Goal: Task Accomplishment & Management: Manage account settings

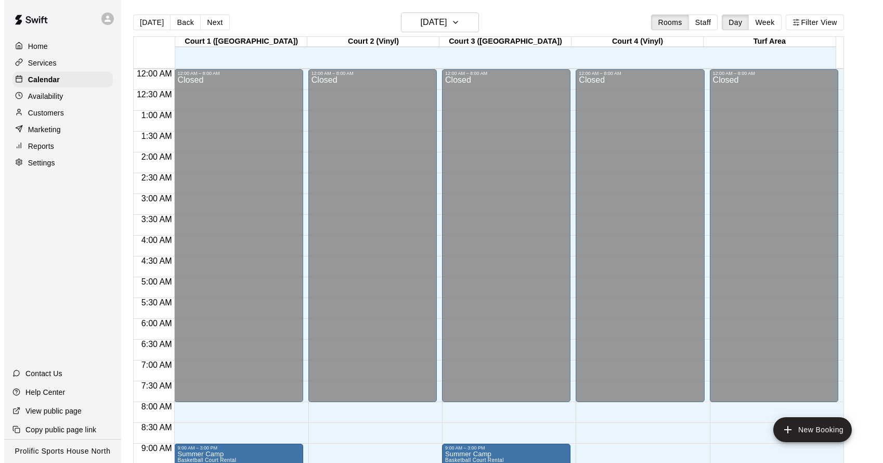
scroll to position [562, 0]
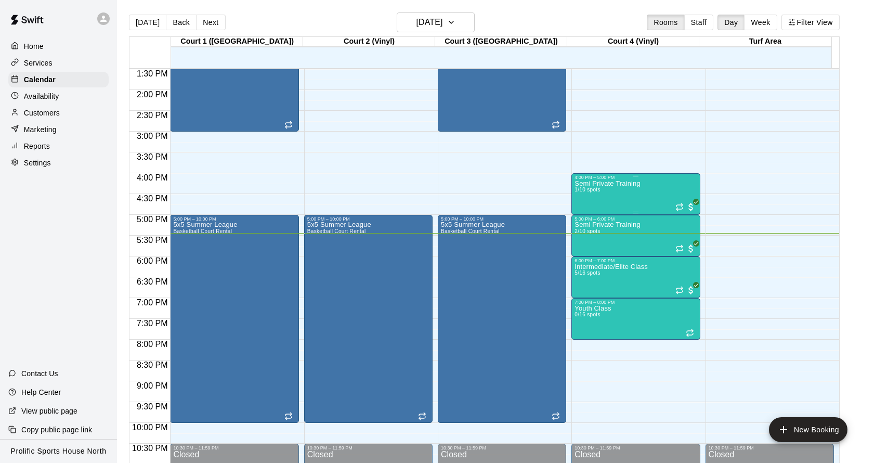
click at [638, 198] on div "Semi Private Training 1/10 spots" at bounding box center [608, 411] width 66 height 463
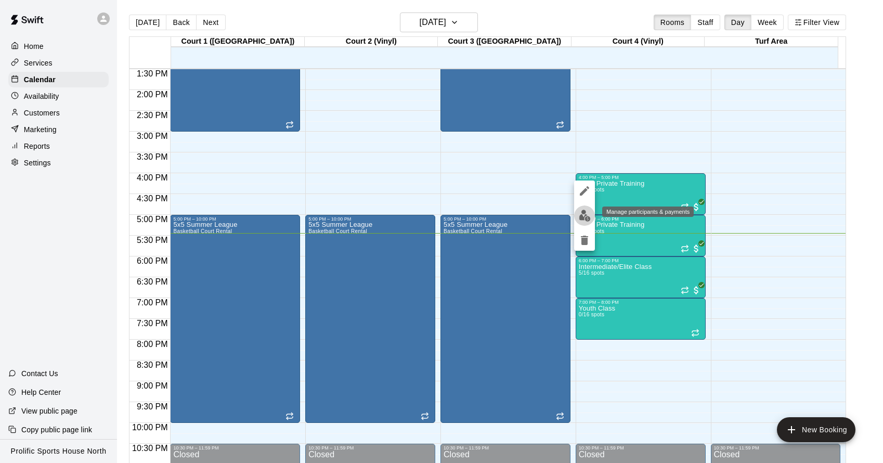
click at [587, 217] on img "edit" at bounding box center [585, 216] width 12 height 12
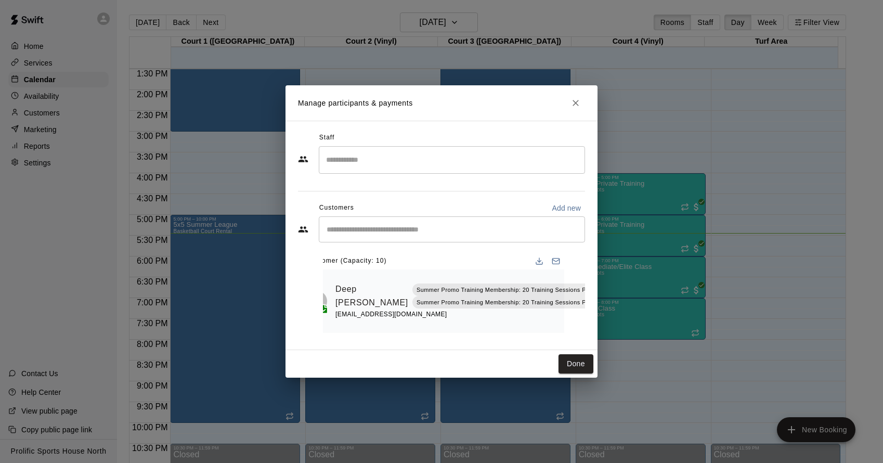
scroll to position [0, 35]
click at [604, 278] on icon "Mark attendance" at bounding box center [608, 282] width 9 height 9
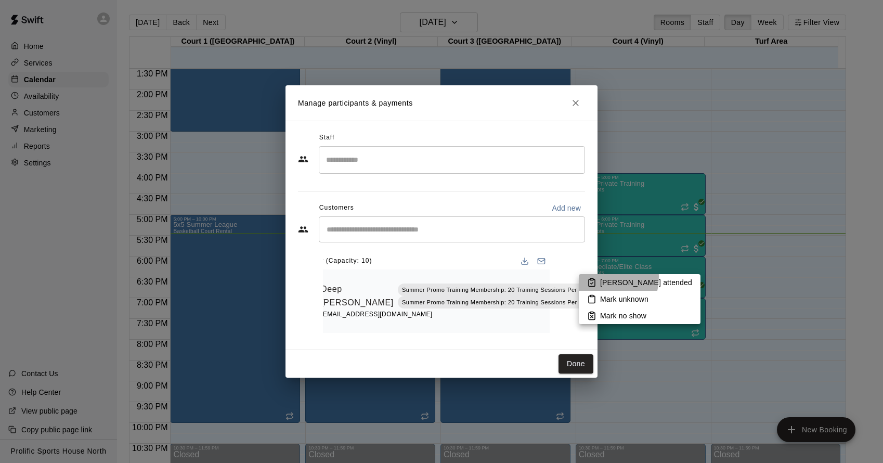
click at [596, 277] on li "[PERSON_NAME] attended" at bounding box center [640, 282] width 122 height 17
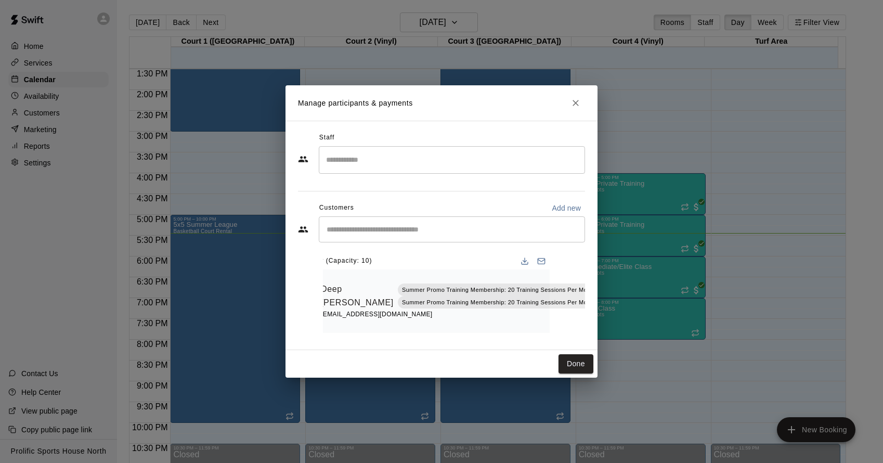
scroll to position [0, 0]
click at [590, 367] on button "Done" at bounding box center [576, 363] width 35 height 19
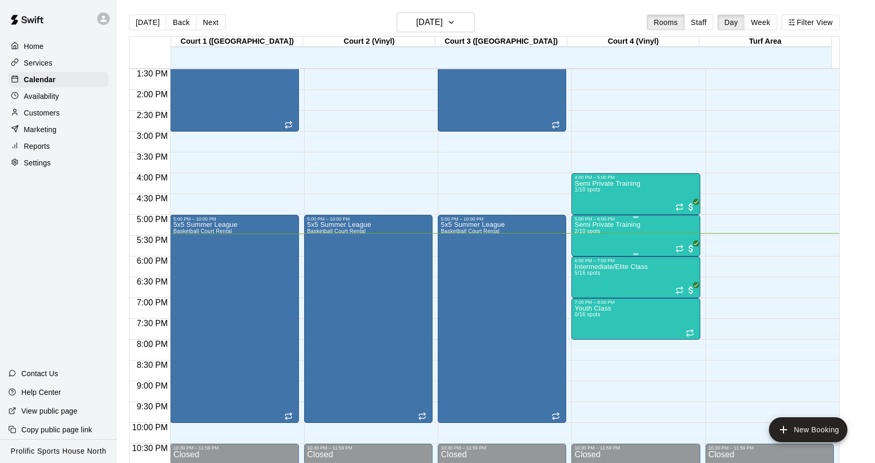
click at [635, 239] on div "Semi Private Training 2/10 spots" at bounding box center [608, 453] width 66 height 463
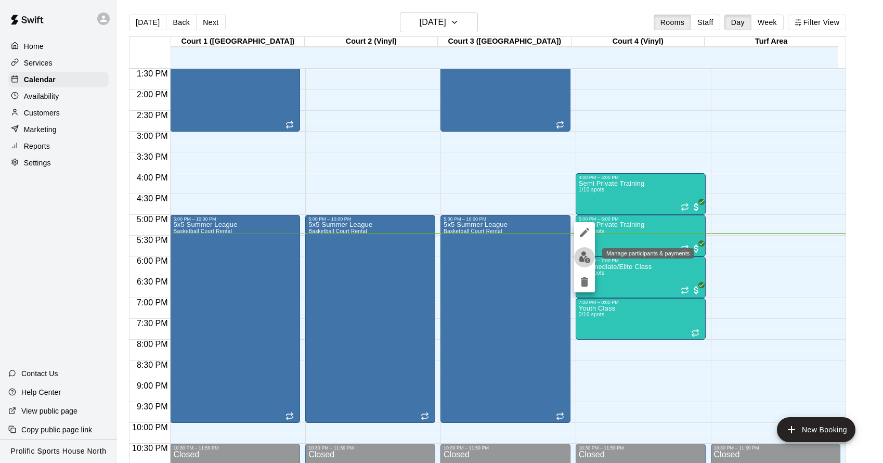
click at [590, 260] on img "edit" at bounding box center [585, 257] width 12 height 12
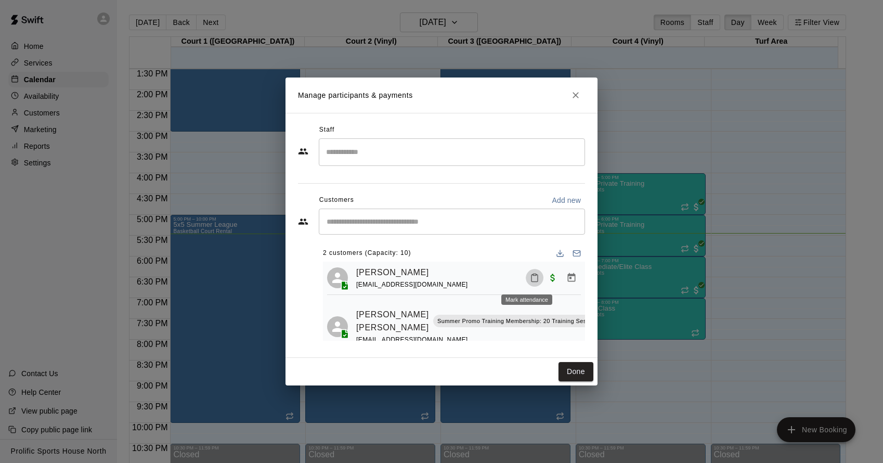
click at [530, 282] on icon "Mark attendance" at bounding box center [534, 277] width 9 height 9
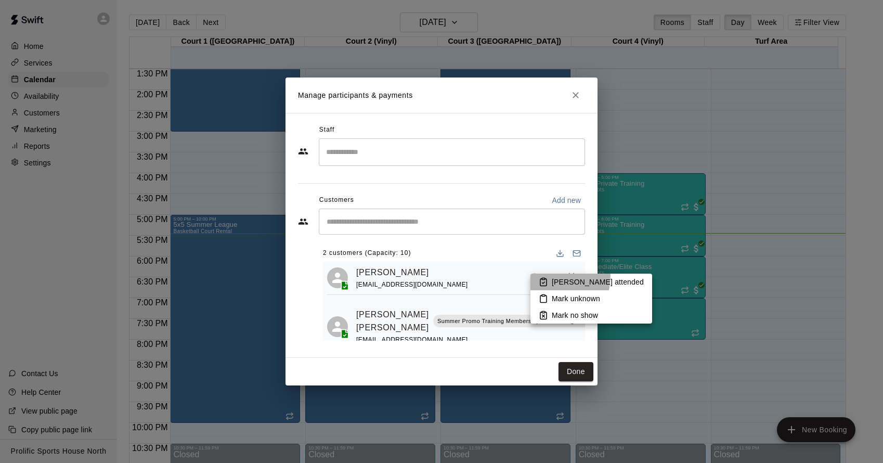
click at [546, 276] on li "[PERSON_NAME] attended" at bounding box center [592, 282] width 122 height 17
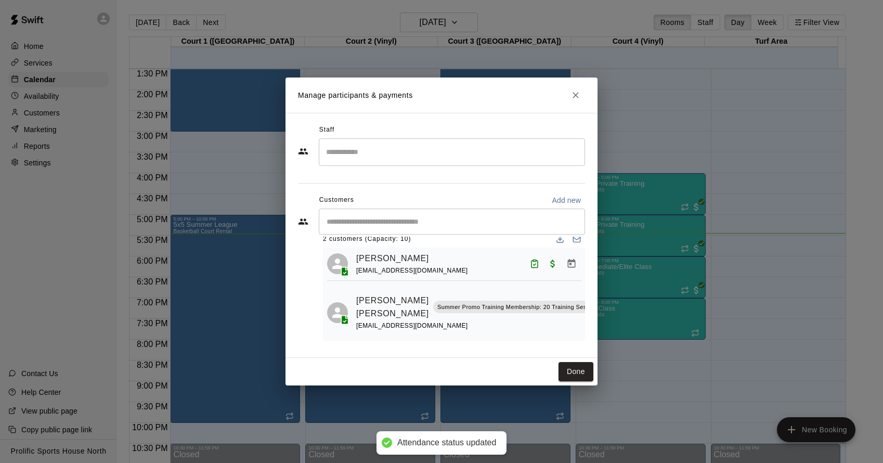
scroll to position [14, 35]
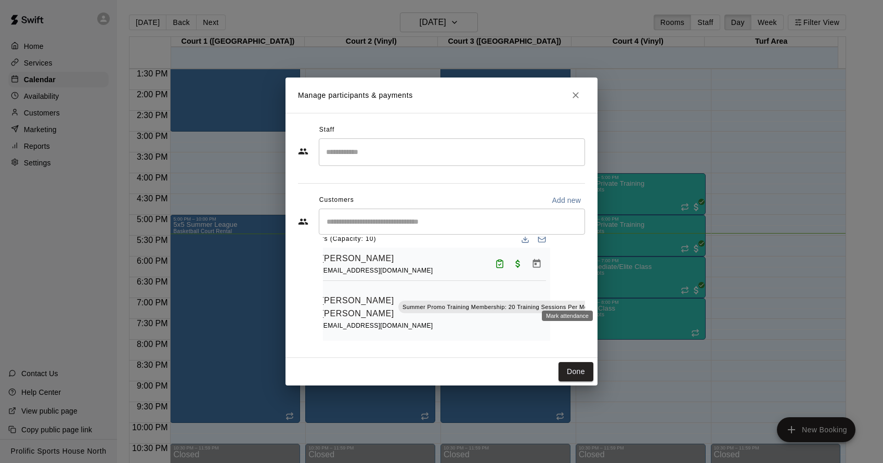
click at [608, 291] on rect "Mark attendance" at bounding box center [609, 291] width 3 height 2
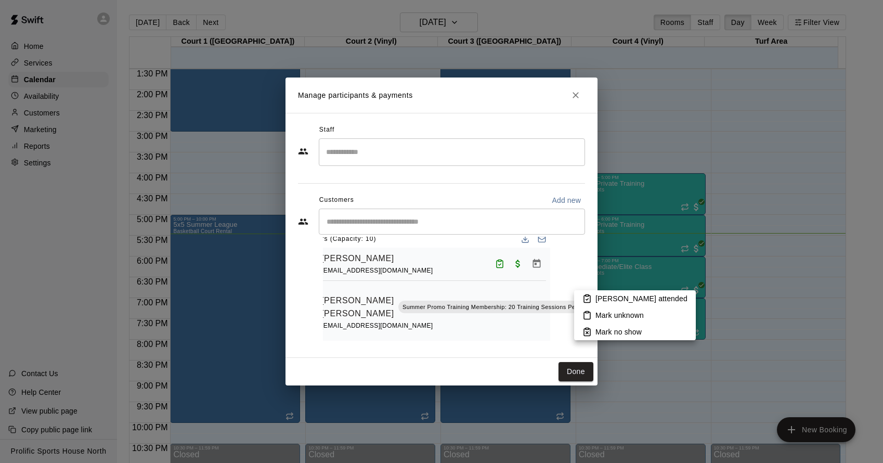
click at [576, 298] on li "[PERSON_NAME] attended" at bounding box center [635, 298] width 122 height 17
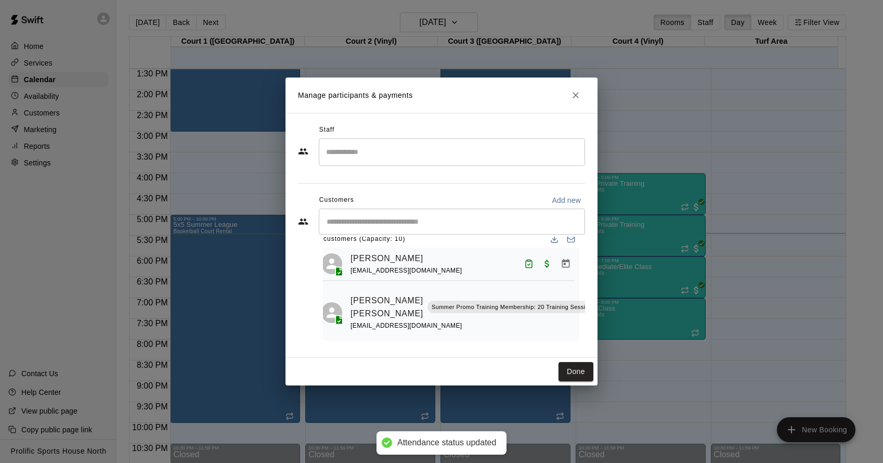
scroll to position [14, 0]
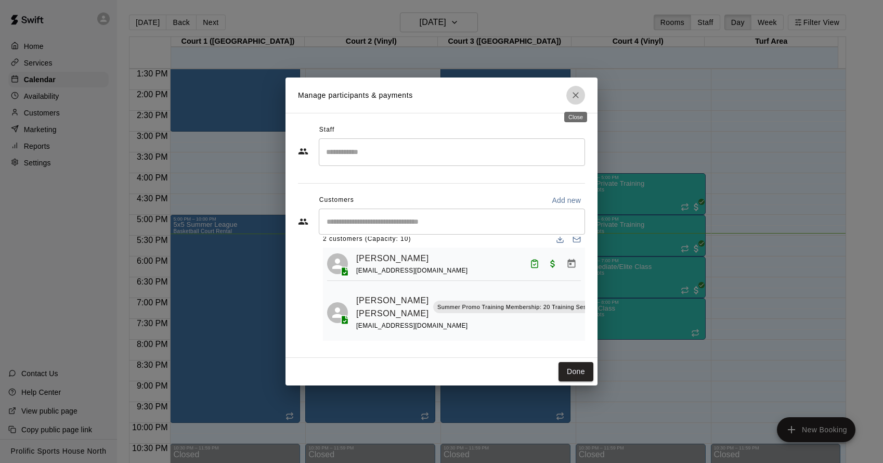
click at [579, 97] on icon "Close" at bounding box center [576, 95] width 10 height 10
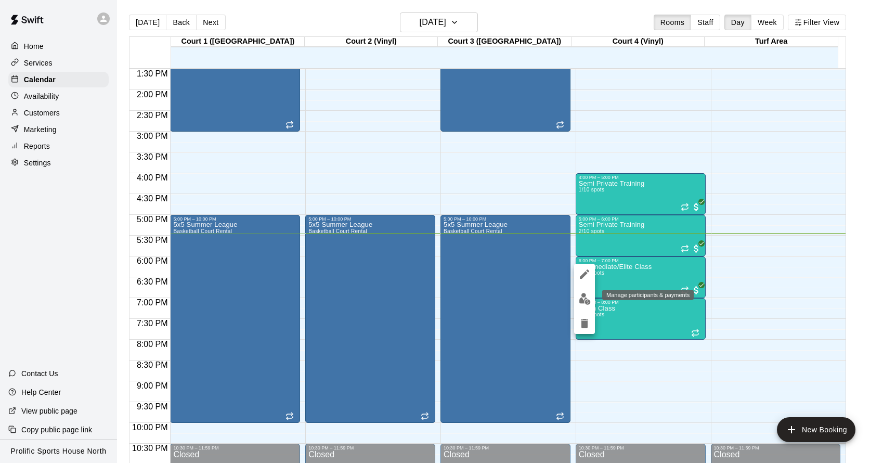
click at [581, 302] on img "edit" at bounding box center [585, 299] width 12 height 12
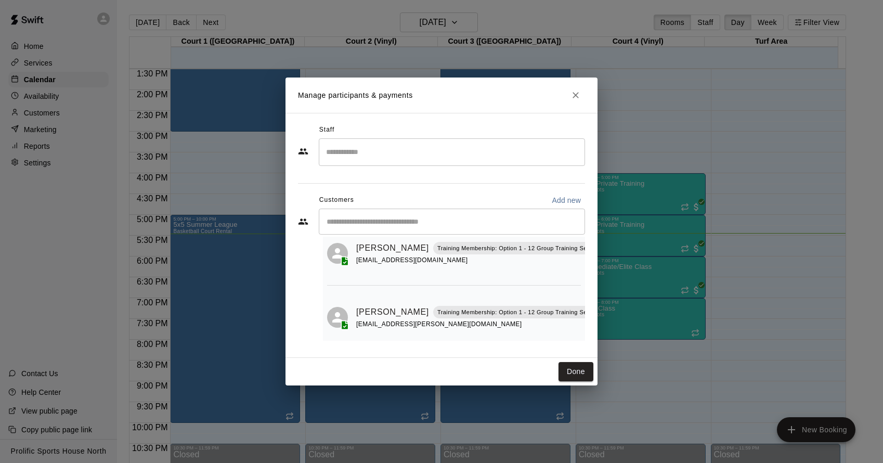
scroll to position [0, 0]
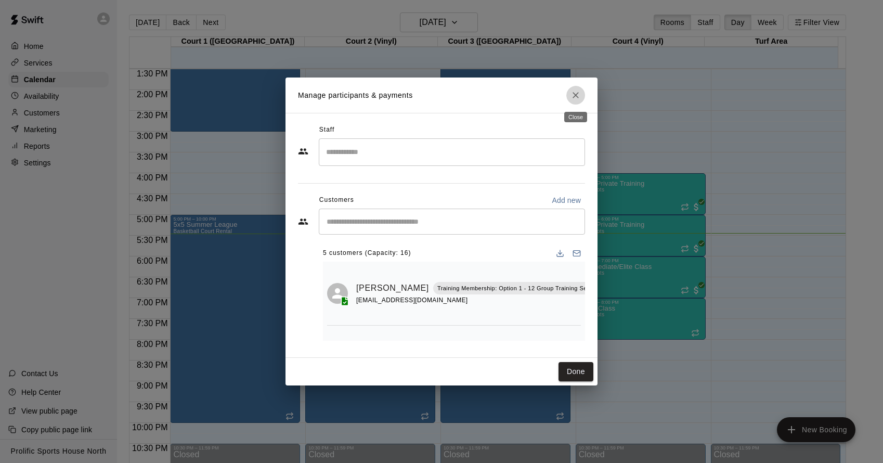
click at [577, 97] on icon "Close" at bounding box center [576, 95] width 10 height 10
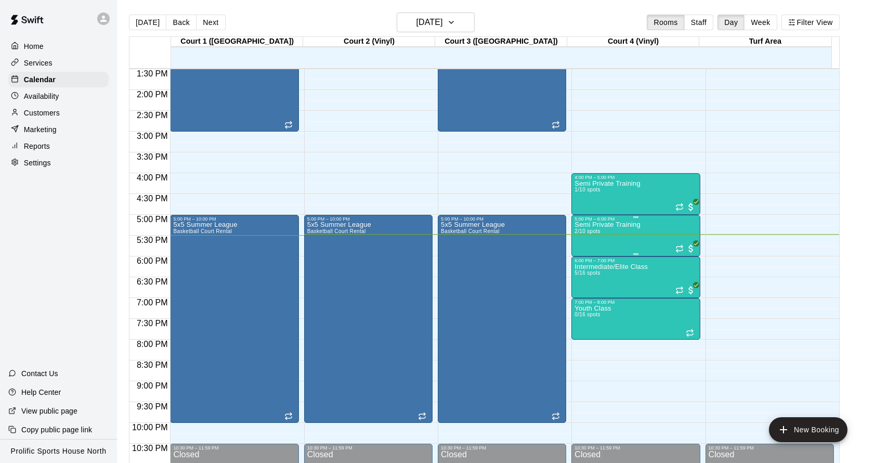
click at [594, 246] on div "Semi Private Training 2/10 spots" at bounding box center [608, 453] width 66 height 463
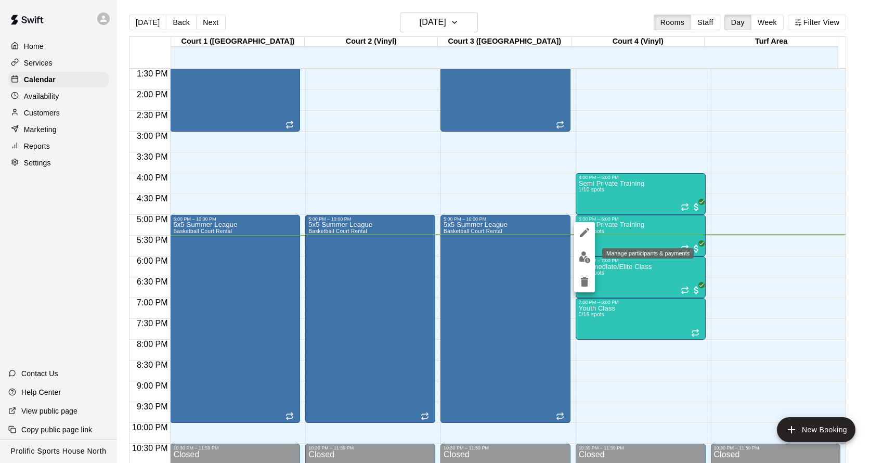
click at [583, 258] on img "edit" at bounding box center [585, 257] width 12 height 12
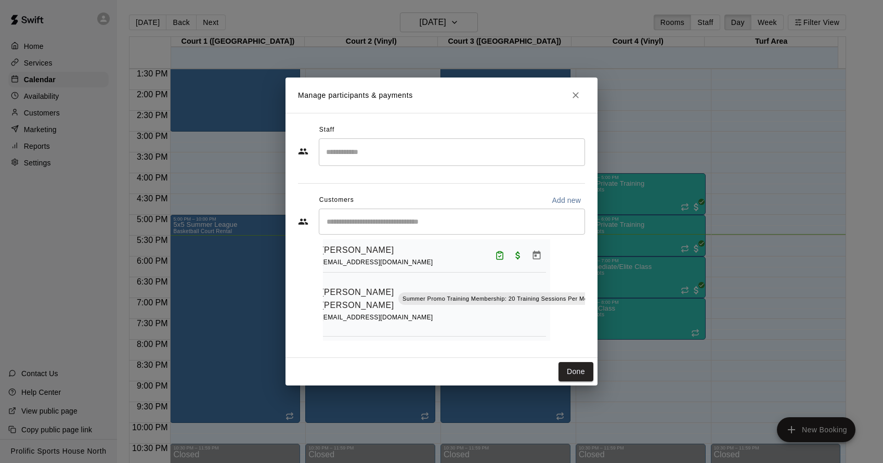
scroll to position [31, 0]
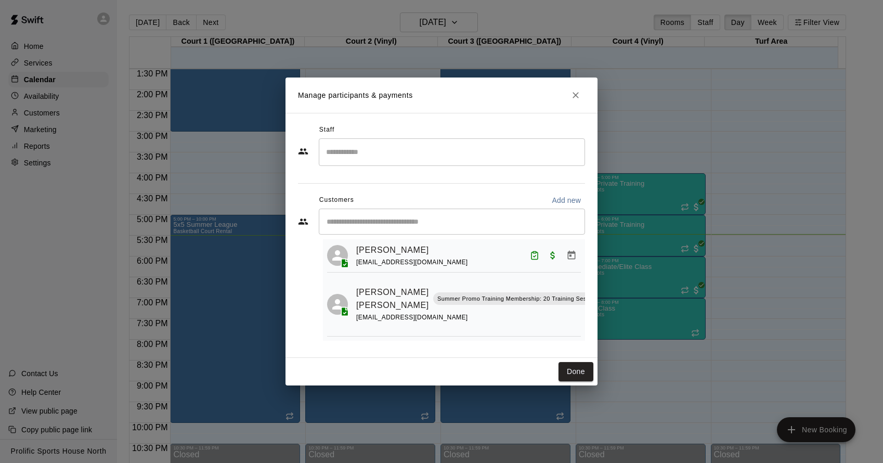
drag, startPoint x: 583, startPoint y: 372, endPoint x: 582, endPoint y: 116, distance: 255.9
click at [583, 372] on button "Done" at bounding box center [576, 371] width 35 height 19
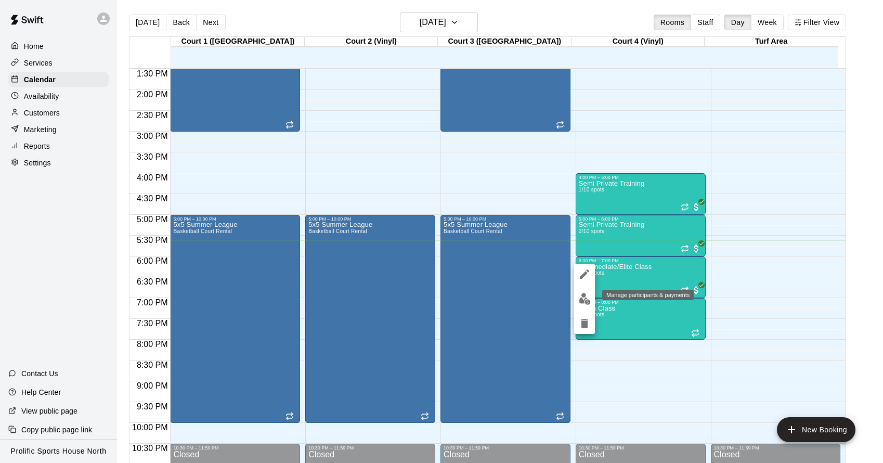
click at [588, 298] on img "edit" at bounding box center [585, 299] width 12 height 12
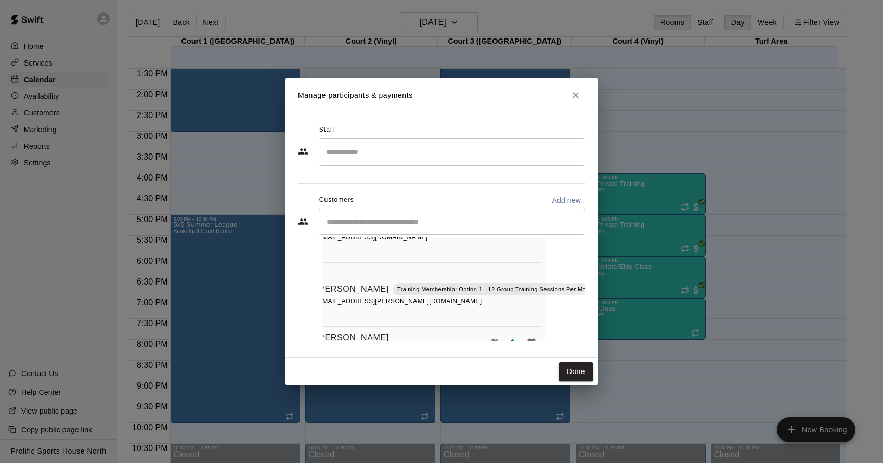
scroll to position [60, 40]
click at [603, 276] on icon "Mark attendance" at bounding box center [607, 278] width 9 height 9
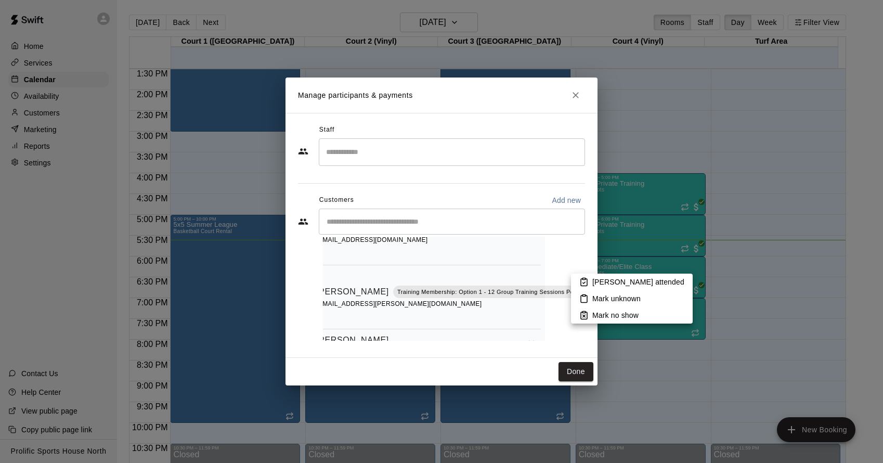
click at [579, 280] on icon at bounding box center [583, 281] width 9 height 9
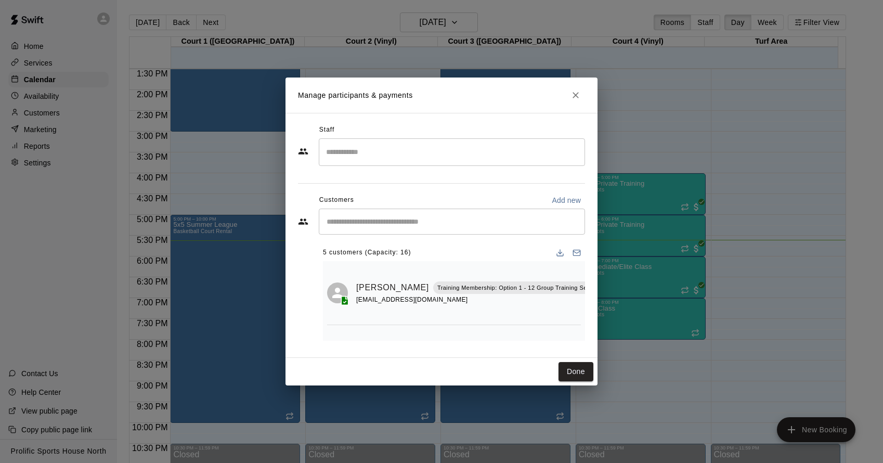
scroll to position [0, 0]
click at [573, 97] on icon "Close" at bounding box center [576, 95] width 10 height 10
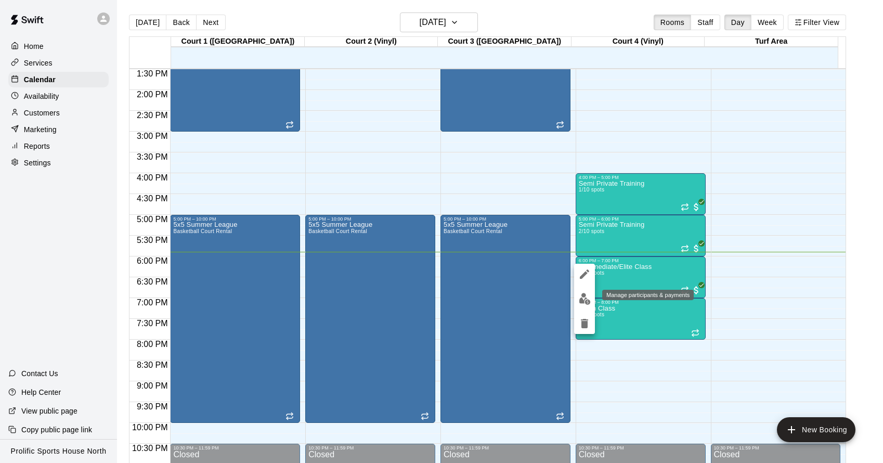
click at [583, 305] on button "edit" at bounding box center [584, 299] width 21 height 20
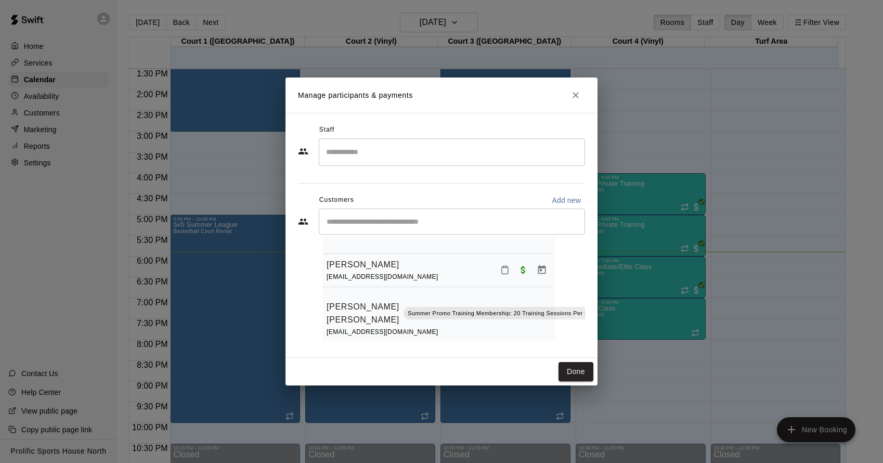
scroll to position [136, 0]
click at [566, 372] on button "Done" at bounding box center [576, 371] width 35 height 19
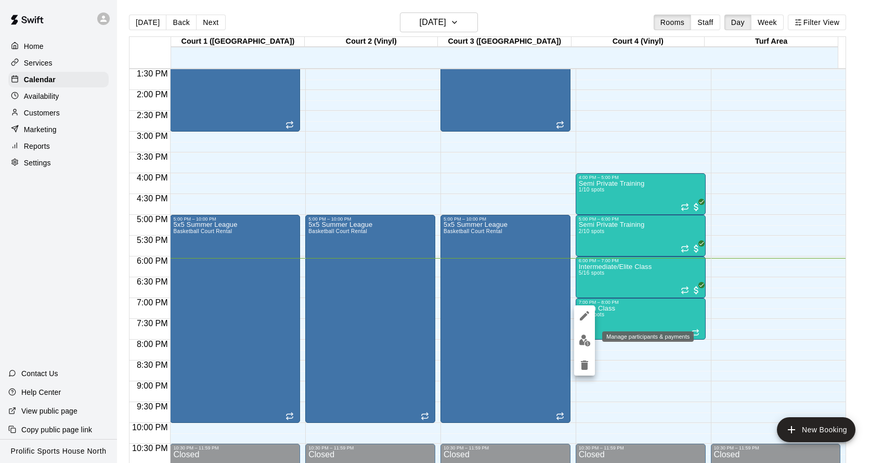
click at [585, 337] on img "edit" at bounding box center [585, 340] width 12 height 12
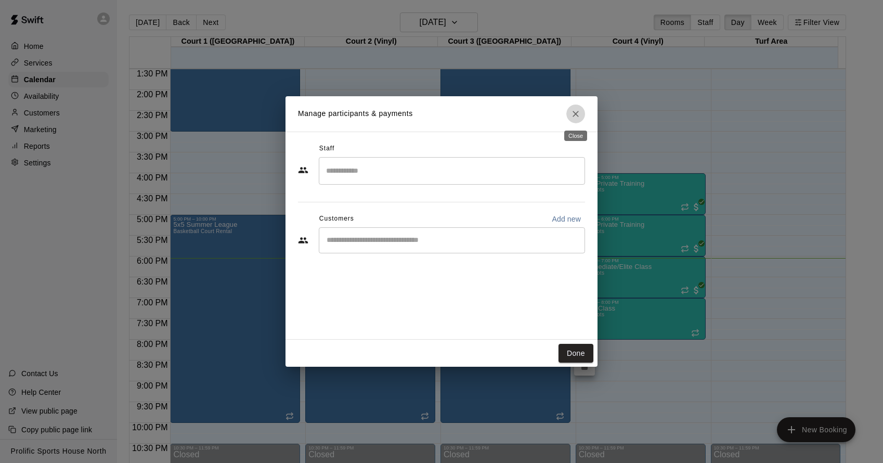
click at [575, 112] on icon "Close" at bounding box center [576, 114] width 6 height 6
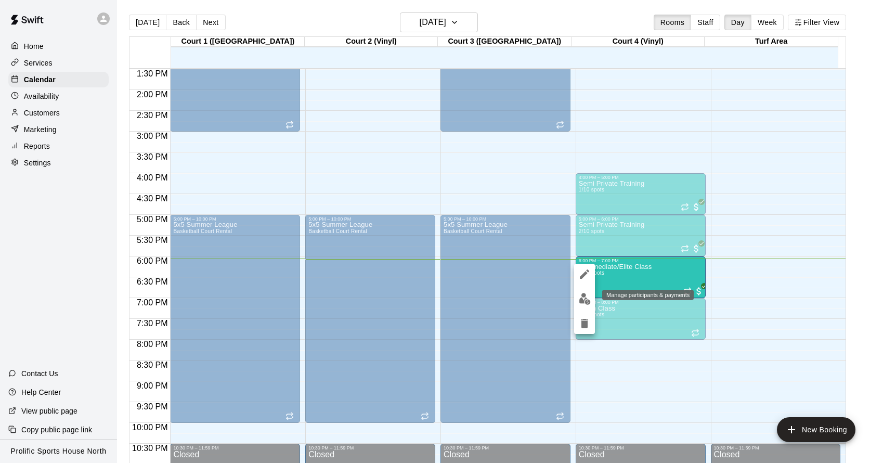
click at [583, 296] on img "edit" at bounding box center [585, 299] width 12 height 12
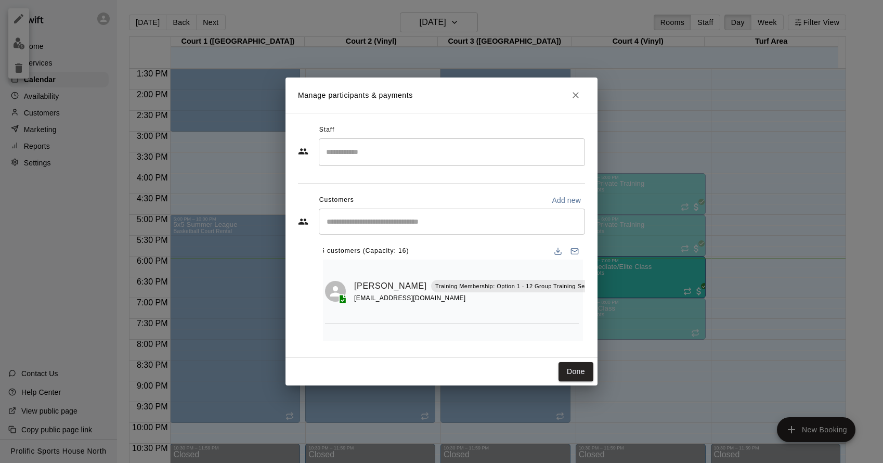
scroll to position [2, 40]
click at [605, 270] on icon "Mark attendance" at bounding box center [608, 272] width 6 height 7
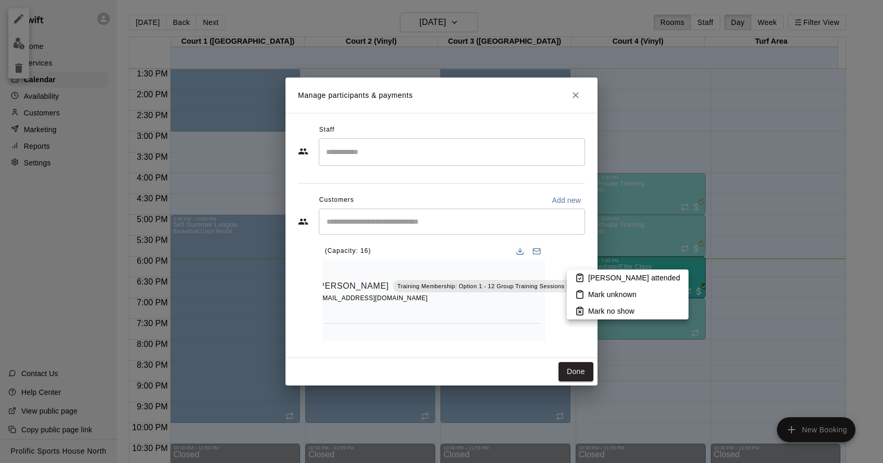
click at [593, 276] on p "[PERSON_NAME] attended" at bounding box center [634, 278] width 92 height 10
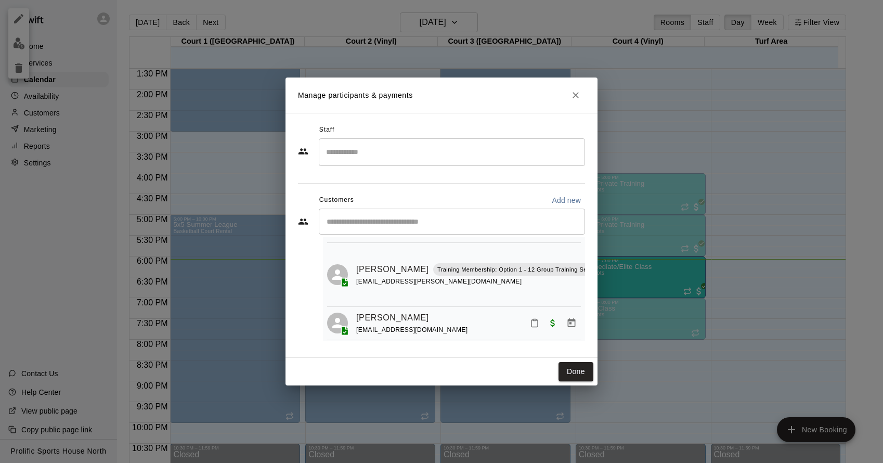
scroll to position [97, 0]
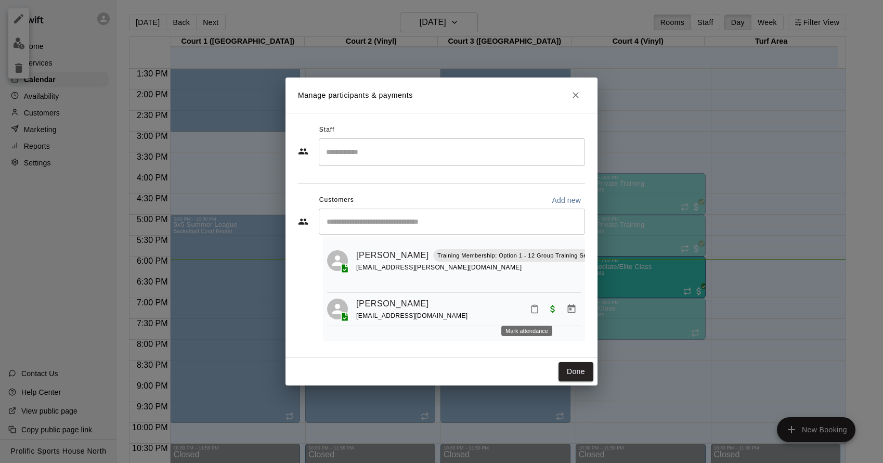
click at [526, 314] on button "Mark attendance" at bounding box center [535, 309] width 18 height 18
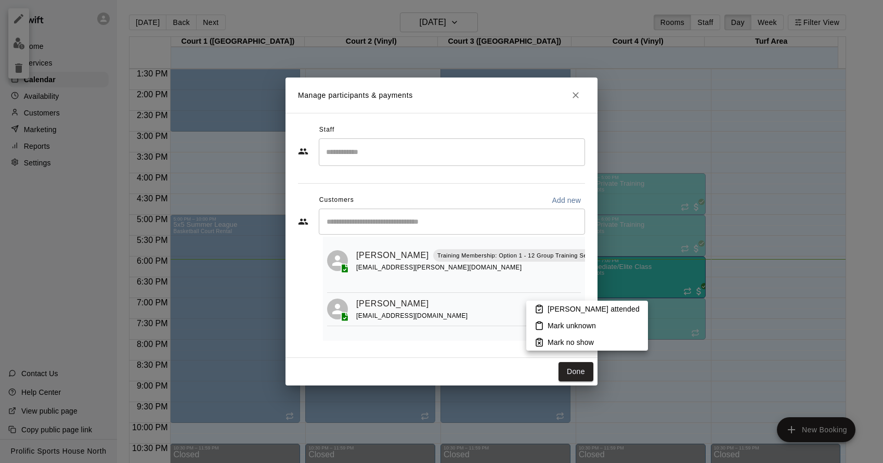
click at [540, 309] on icon at bounding box center [539, 308] width 9 height 9
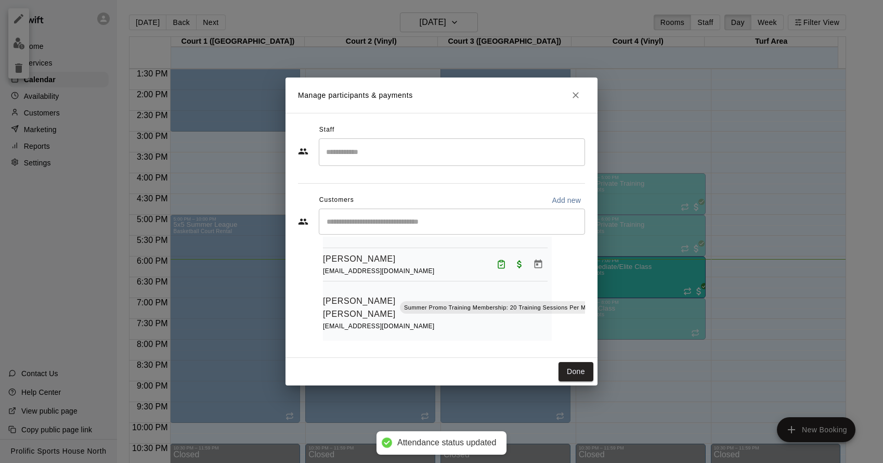
scroll to position [141, 40]
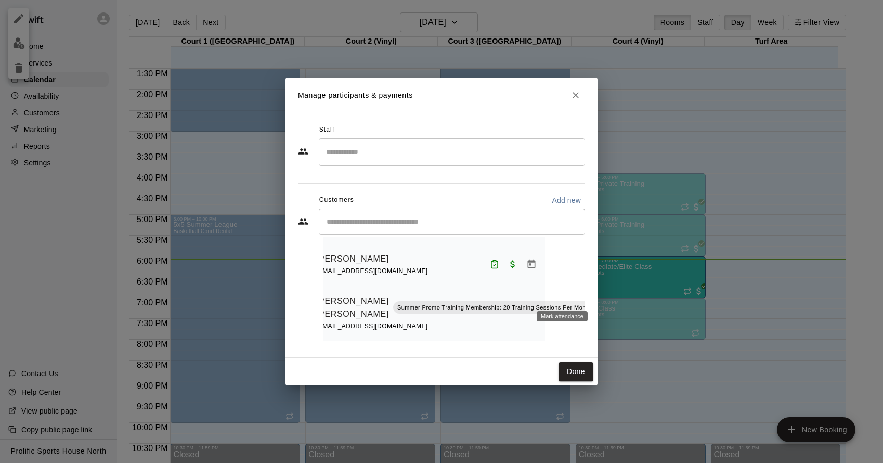
click at [603, 290] on rect "Mark attendance" at bounding box center [604, 291] width 3 height 2
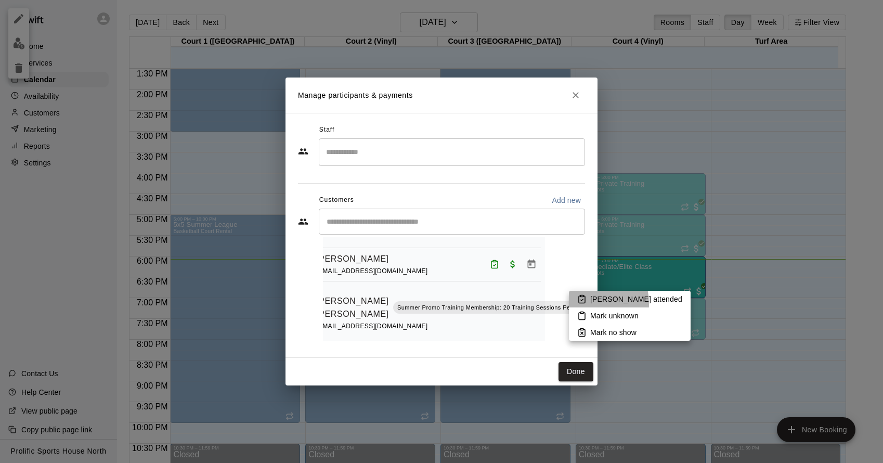
click at [580, 304] on li "[PERSON_NAME] attended" at bounding box center [630, 299] width 122 height 17
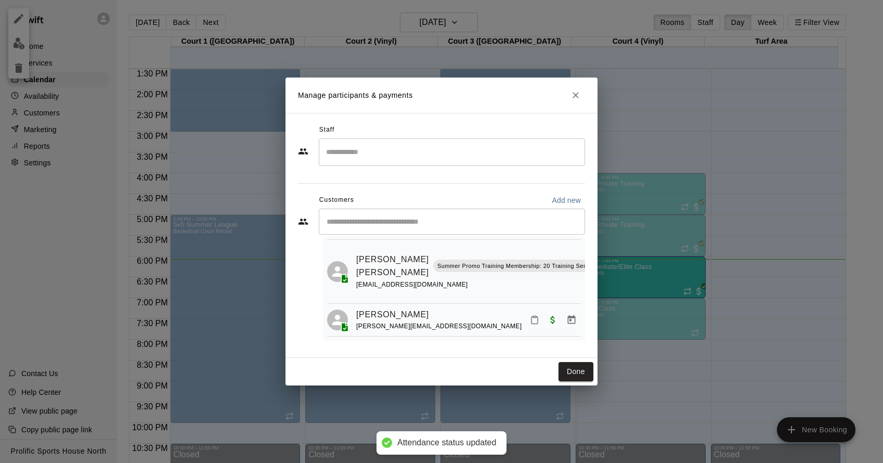
scroll to position [192, 0]
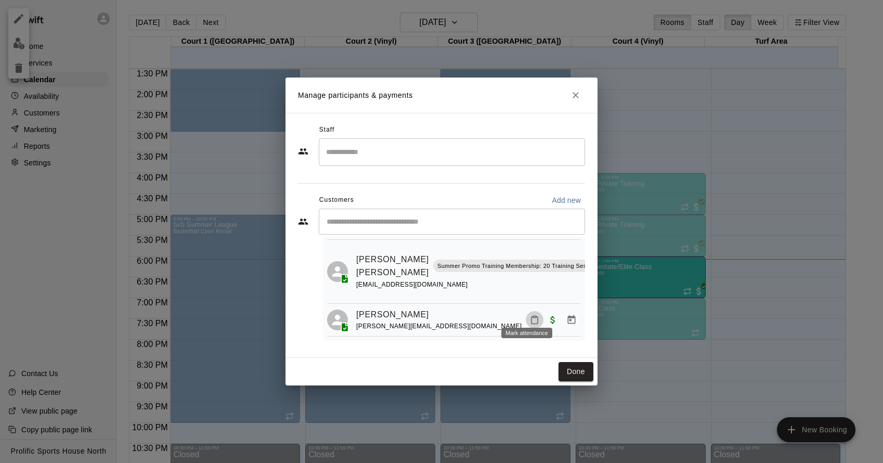
click at [529, 317] on button "Mark attendance" at bounding box center [535, 320] width 18 height 18
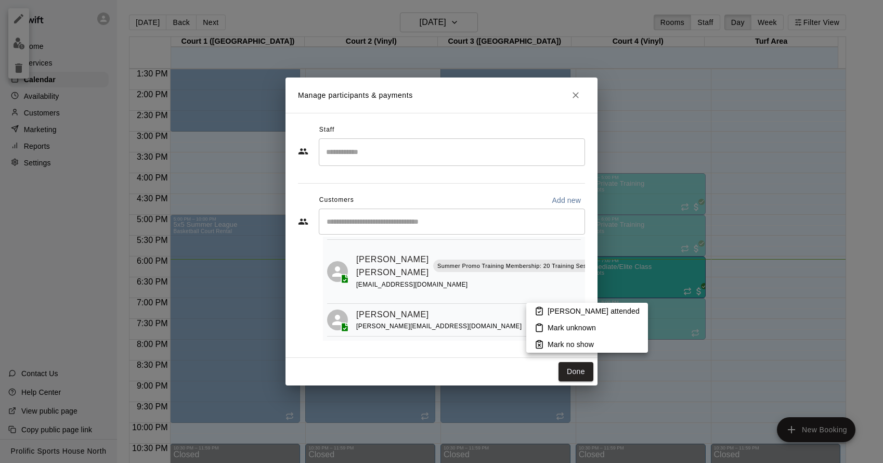
click at [548, 313] on p "[PERSON_NAME] attended" at bounding box center [594, 311] width 92 height 10
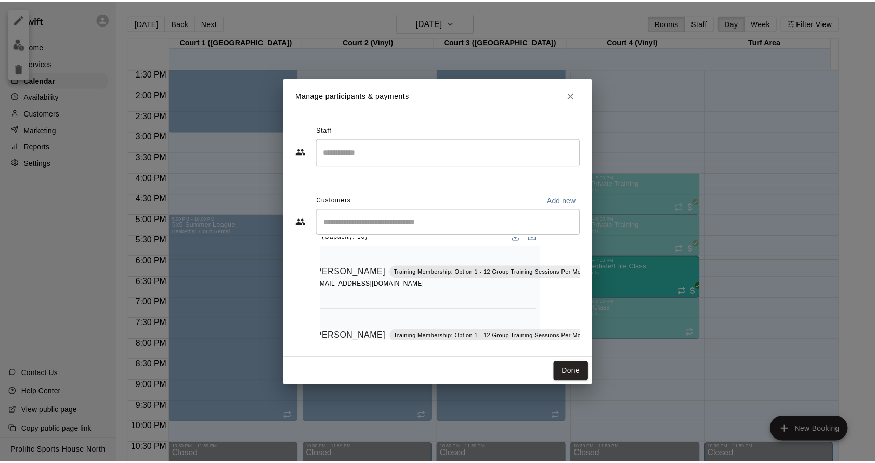
scroll to position [0, 40]
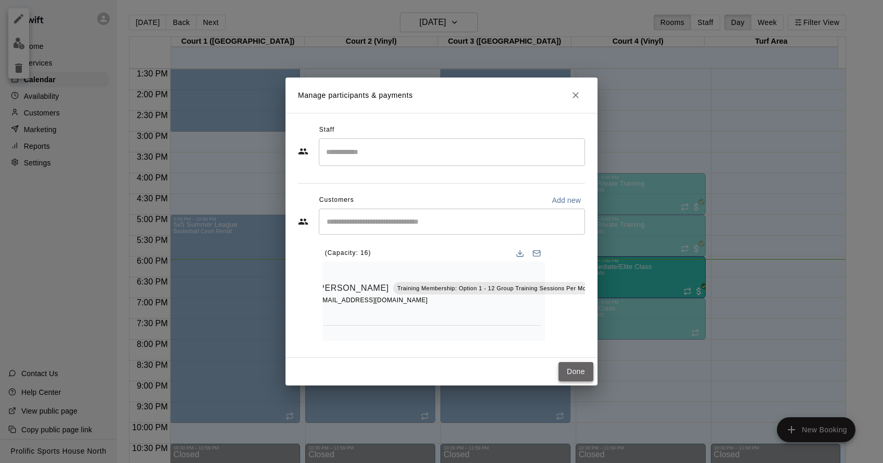
click at [572, 373] on button "Done" at bounding box center [576, 371] width 35 height 19
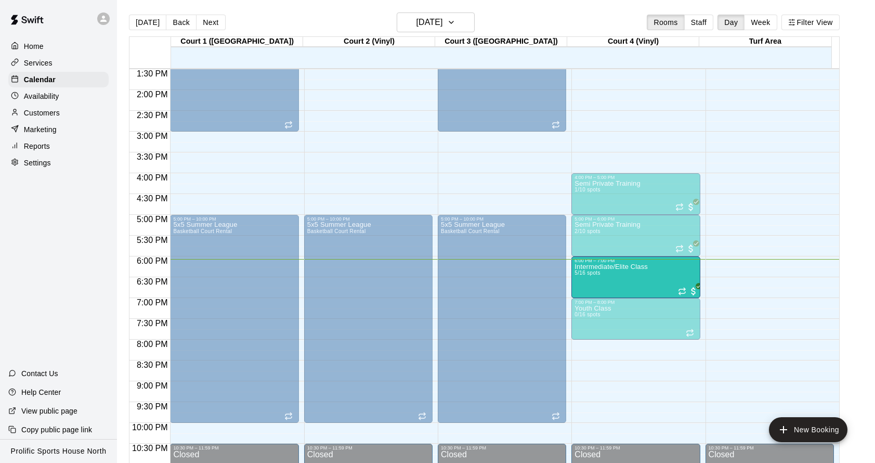
click at [857, 197] on main "[DATE] Back [DATE][DATE] Rooms Staff Day Week Filter View Court 1 ([GEOGRAPHIC_…" at bounding box center [496, 243] width 750 height 463
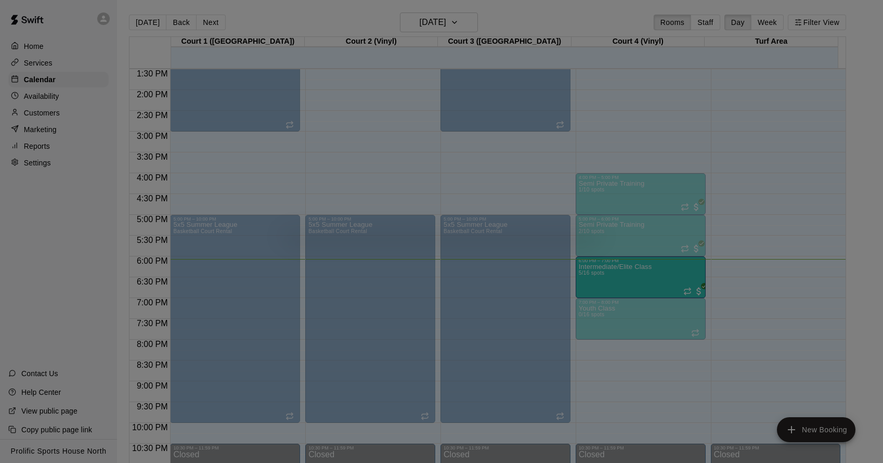
click at [689, 276] on div at bounding box center [441, 231] width 883 height 463
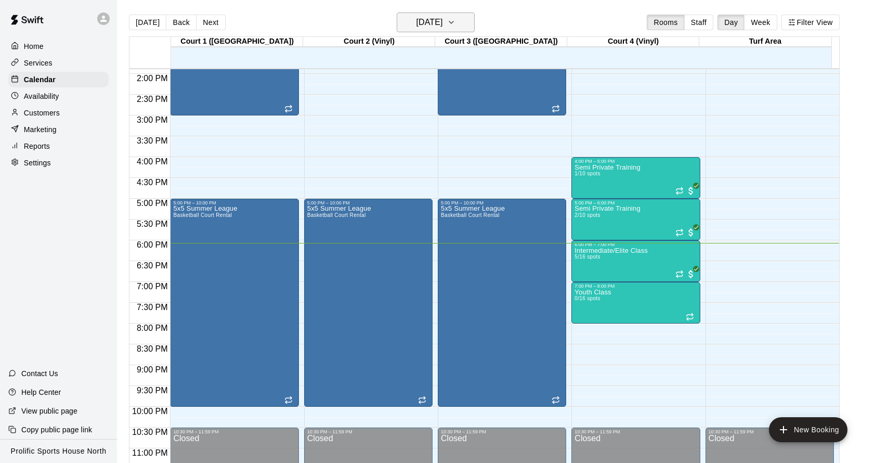
scroll to position [593, 0]
